Goal: Information Seeking & Learning: Check status

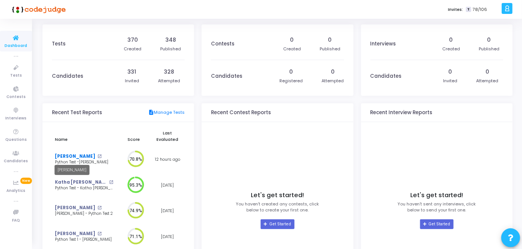
click at [62, 156] on link "[PERSON_NAME]" at bounding box center [75, 156] width 40 height 6
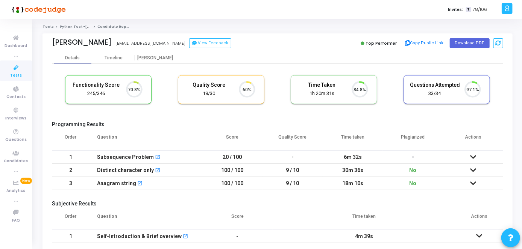
scroll to position [16, 19]
click at [476, 171] on td at bounding box center [473, 170] width 60 height 13
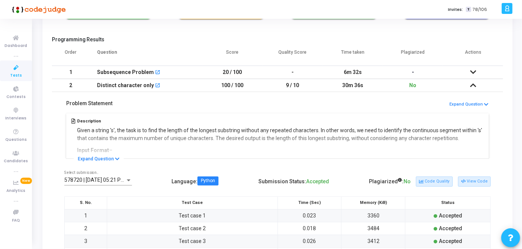
scroll to position [82, 0]
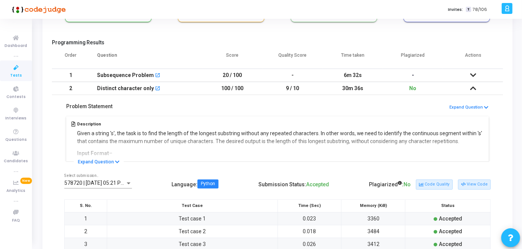
click at [472, 90] on icon at bounding box center [473, 88] width 6 height 5
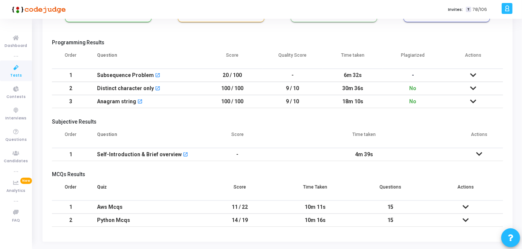
click at [472, 99] on icon at bounding box center [473, 101] width 6 height 5
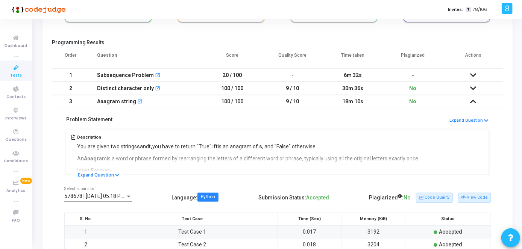
click at [469, 73] on td at bounding box center [473, 75] width 60 height 13
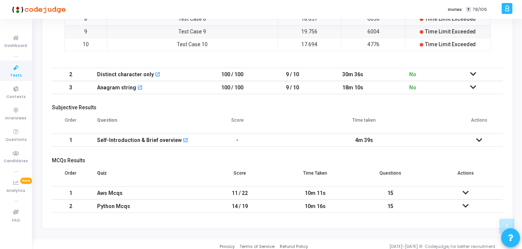
scroll to position [360, 0]
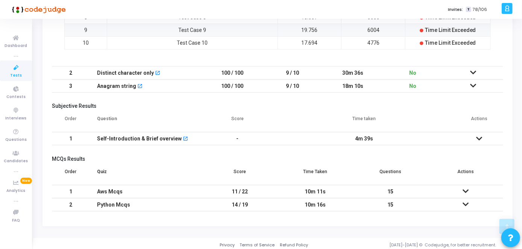
click at [471, 188] on td at bounding box center [465, 191] width 75 height 13
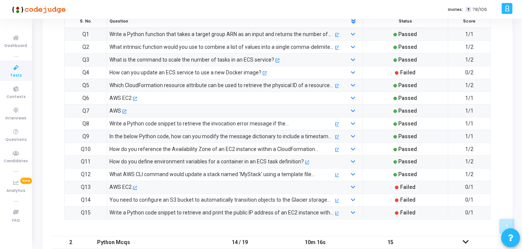
scroll to position [578, 0]
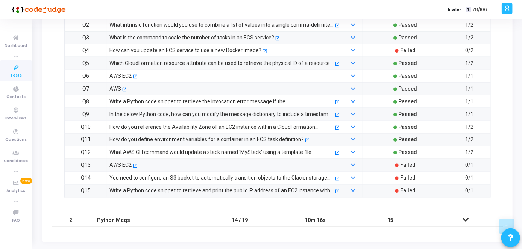
click at [465, 214] on td at bounding box center [465, 220] width 75 height 13
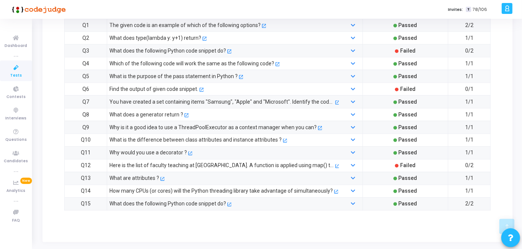
scroll to position [360, 0]
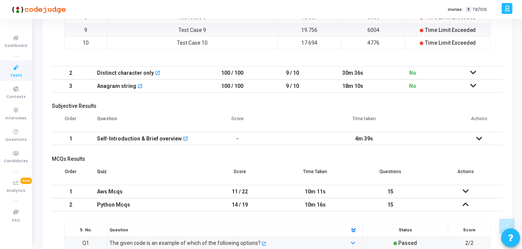
click at [479, 140] on td at bounding box center [479, 138] width 48 height 13
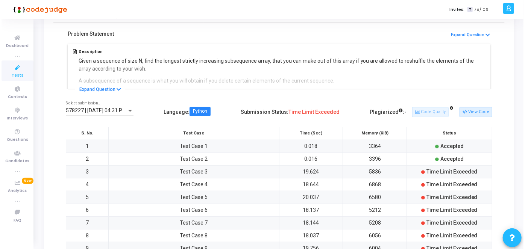
scroll to position [0, 0]
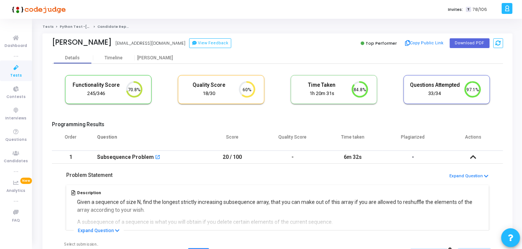
click at [16, 70] on icon at bounding box center [16, 67] width 16 height 9
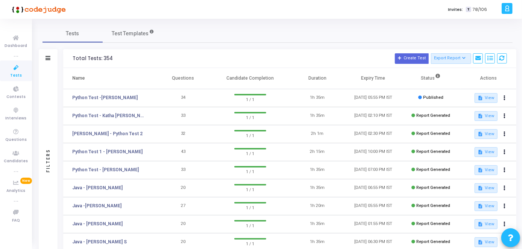
click at [114, 102] on td "Python Test -[PERSON_NAME]" at bounding box center [109, 98] width 92 height 18
click at [112, 99] on link "Python Test -[PERSON_NAME]" at bounding box center [104, 97] width 65 height 7
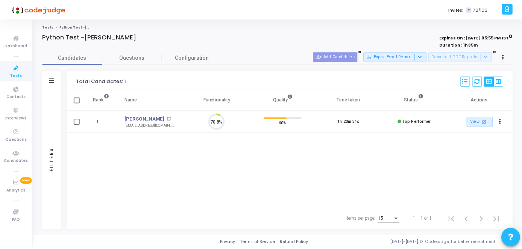
scroll to position [16, 19]
click at [135, 118] on link "[PERSON_NAME]" at bounding box center [145, 119] width 40 height 8
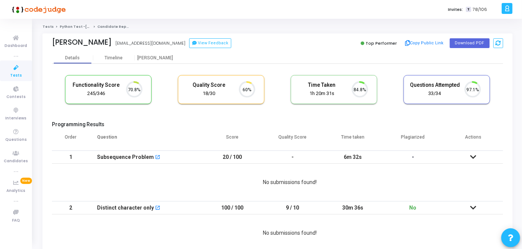
scroll to position [16, 19]
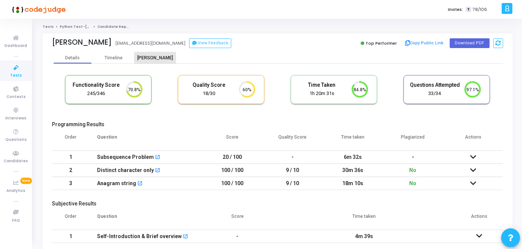
click at [159, 56] on div "[PERSON_NAME]" at bounding box center [155, 58] width 41 height 6
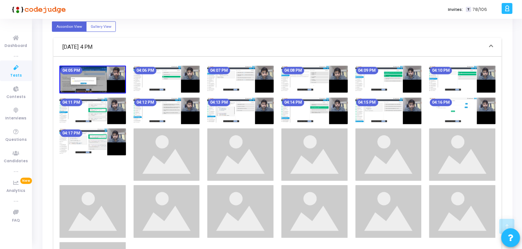
scroll to position [302, 0]
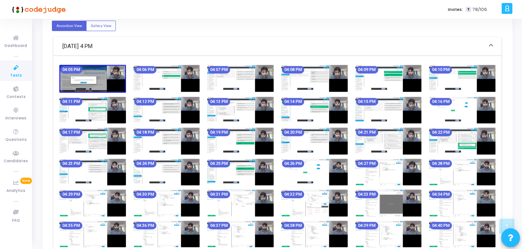
click at [112, 174] on img at bounding box center [92, 172] width 67 height 27
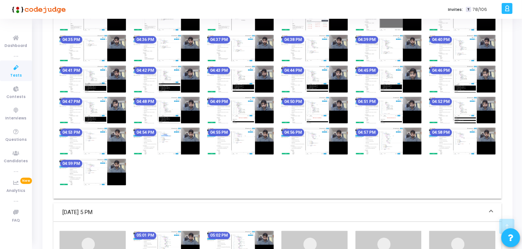
scroll to position [505, 0]
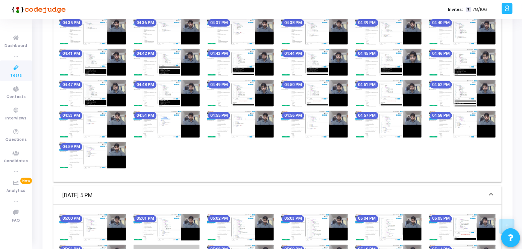
click at [256, 138] on div "04:05 PM 04:06 PM 04:07 PM 04:08 PM 04:09 PM 04:10 PM 04:11 PM 04:12 PM 04:13 P…" at bounding box center [278, 17] width 444 height 311
click at [276, 122] on div "04:55 PM" at bounding box center [240, 124] width 74 height 27
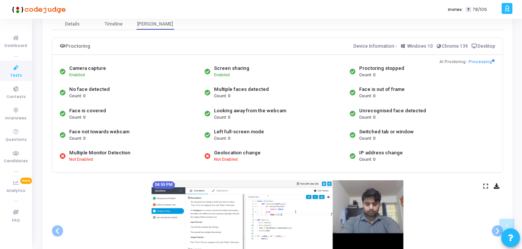
scroll to position [671, 0]
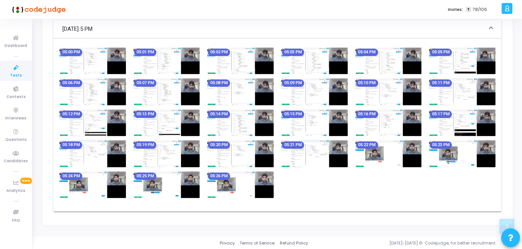
click at [216, 193] on img at bounding box center [240, 185] width 67 height 27
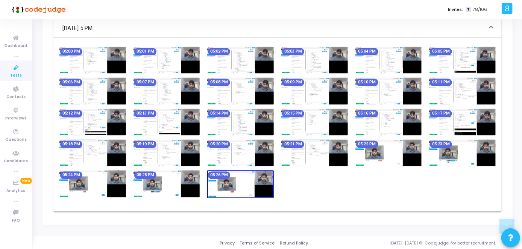
click at [80, 191] on img at bounding box center [92, 184] width 67 height 27
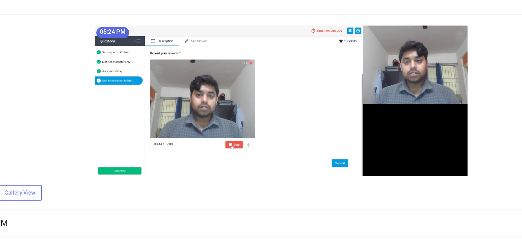
scroll to position [155, 0]
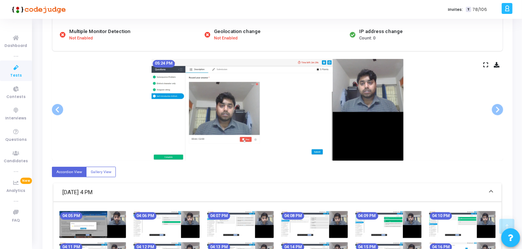
click at [24, 76] on link "Tests" at bounding box center [16, 71] width 32 height 21
